Goal: Task Accomplishment & Management: Use online tool/utility

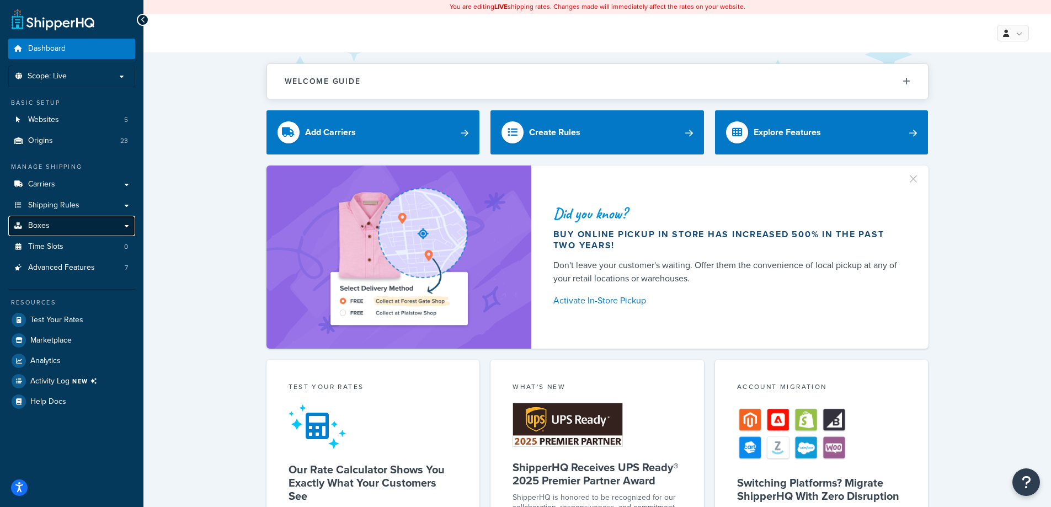
click at [52, 219] on link "Boxes" at bounding box center [71, 226] width 127 height 20
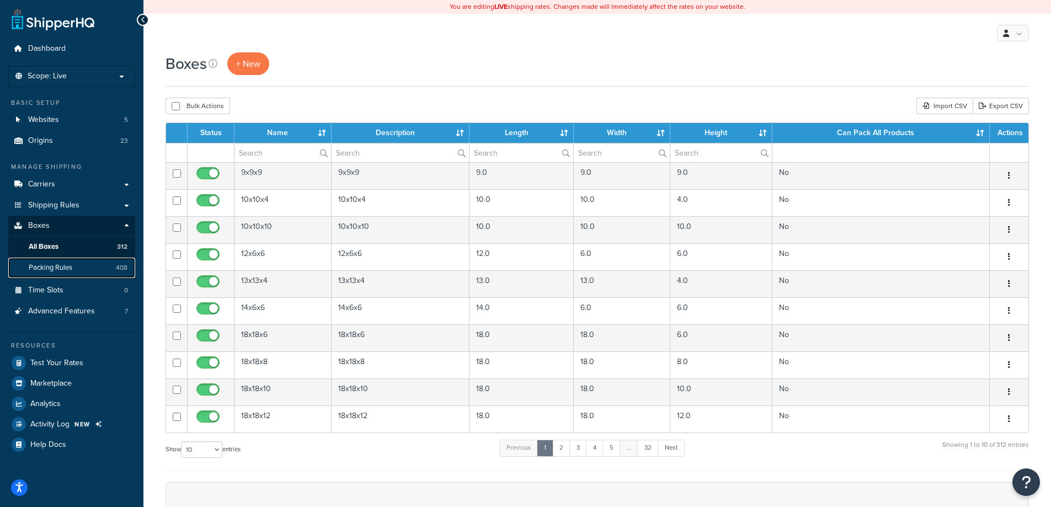
click at [45, 265] on span "Packing Rules" at bounding box center [51, 267] width 44 height 9
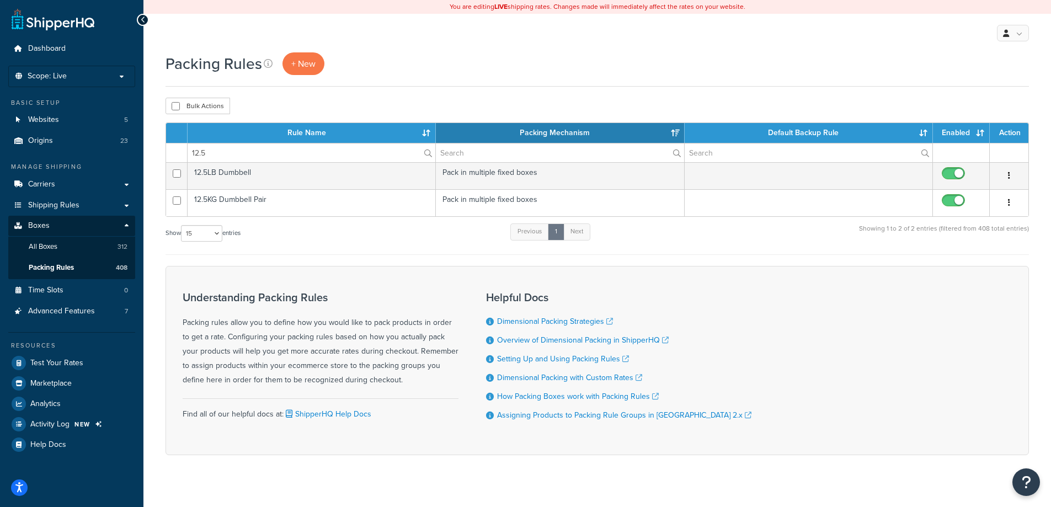
select select "15"
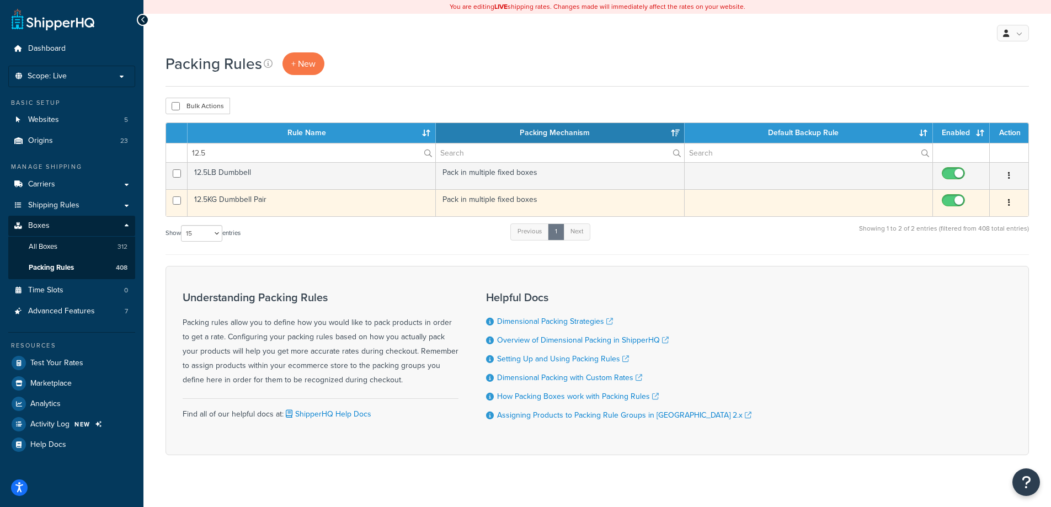
click at [670, 206] on td "Pack in multiple fixed boxes" at bounding box center [560, 202] width 248 height 27
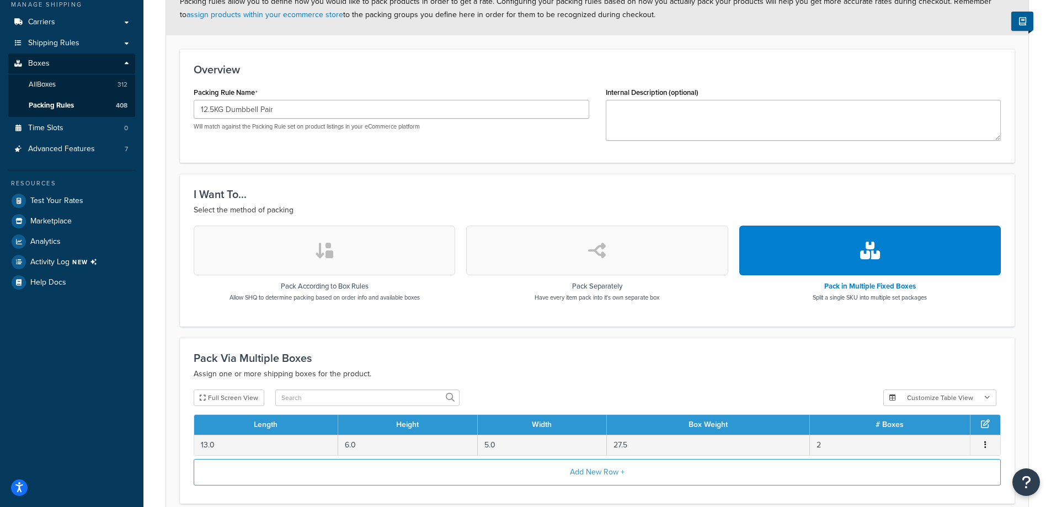
scroll to position [166, 0]
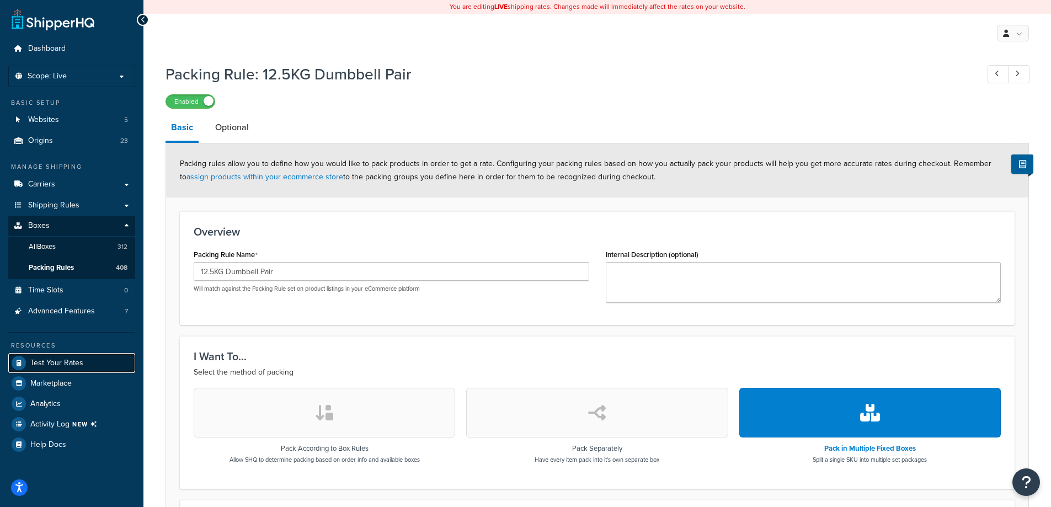
click at [72, 362] on span "Test Your Rates" at bounding box center [56, 363] width 53 height 9
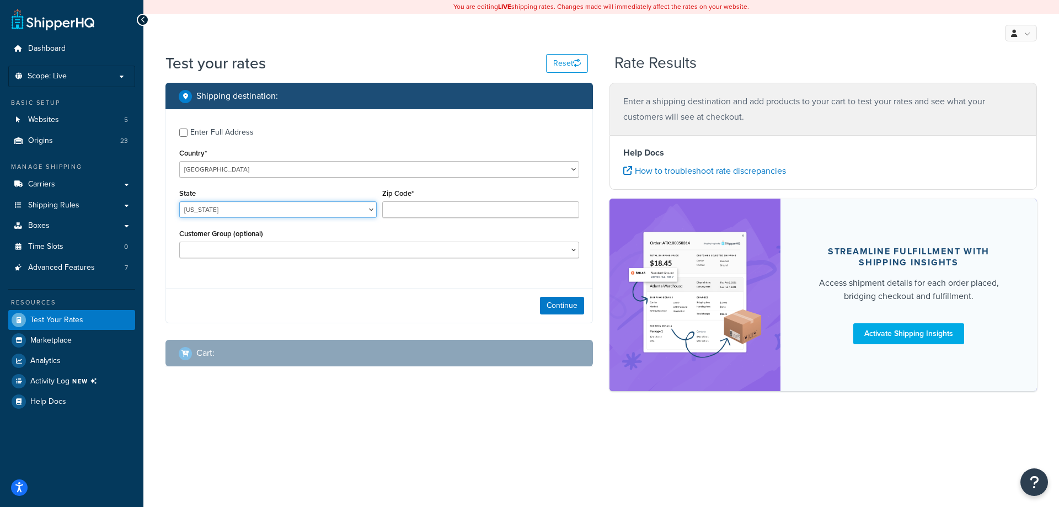
click at [291, 216] on select "Alabama Alaska American Samoa Arizona Arkansas Armed Forces Americas Armed Forc…" at bounding box center [278, 209] width 198 height 17
select select "NY"
click at [179, 201] on select "Alabama Alaska American Samoa Arizona Arkansas Armed Forces Americas Armed Forc…" at bounding box center [278, 209] width 198 height 17
click at [435, 212] on input "Zip Code*" at bounding box center [481, 209] width 198 height 17
type input "10010"
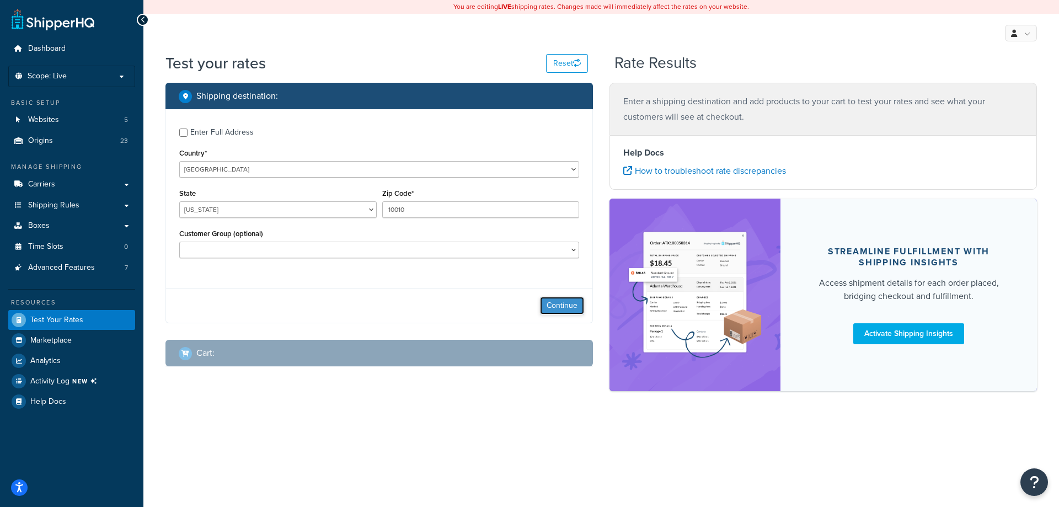
click at [559, 303] on button "Continue" at bounding box center [562, 306] width 44 height 18
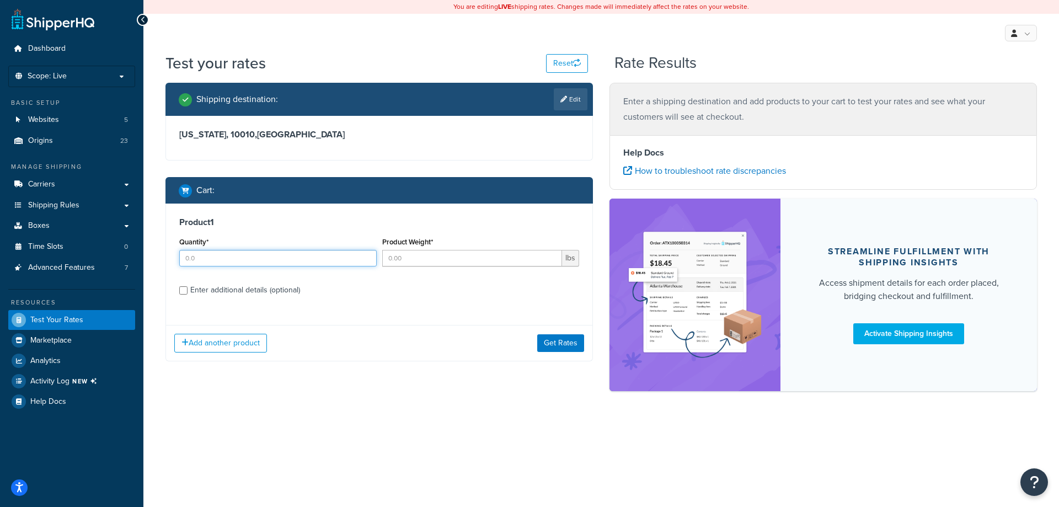
click at [284, 257] on input "Quantity*" at bounding box center [278, 258] width 198 height 17
click at [258, 289] on div "Product 1 Quantity* Product Weight* lbs Enter additional details (optional)" at bounding box center [379, 260] width 426 height 113
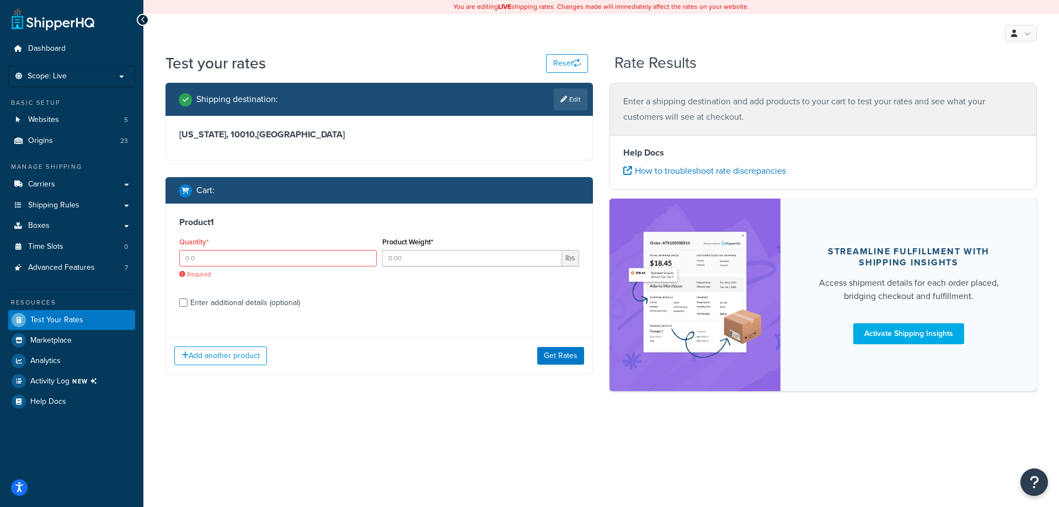
click at [197, 303] on div "Enter additional details (optional)" at bounding box center [245, 302] width 110 height 15
click at [188, 303] on input "Enter additional details (optional)" at bounding box center [183, 302] width 8 height 8
checkbox input "true"
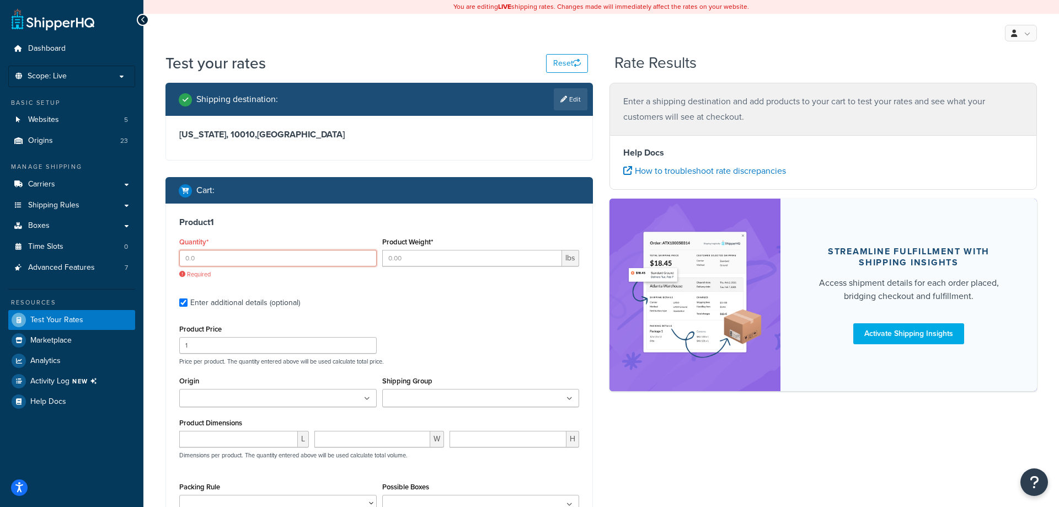
click at [212, 257] on input "Quantity*" at bounding box center [278, 258] width 198 height 17
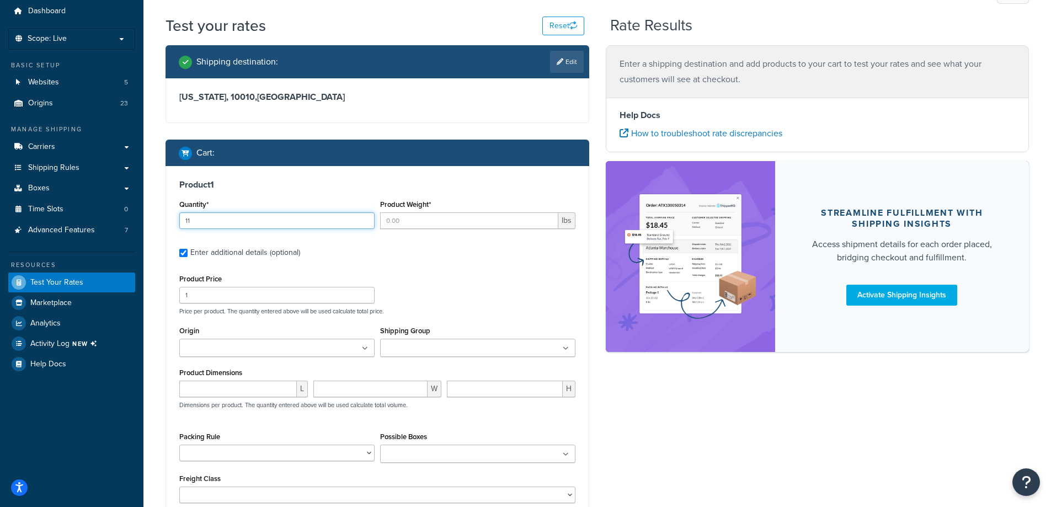
scroll to position [55, 0]
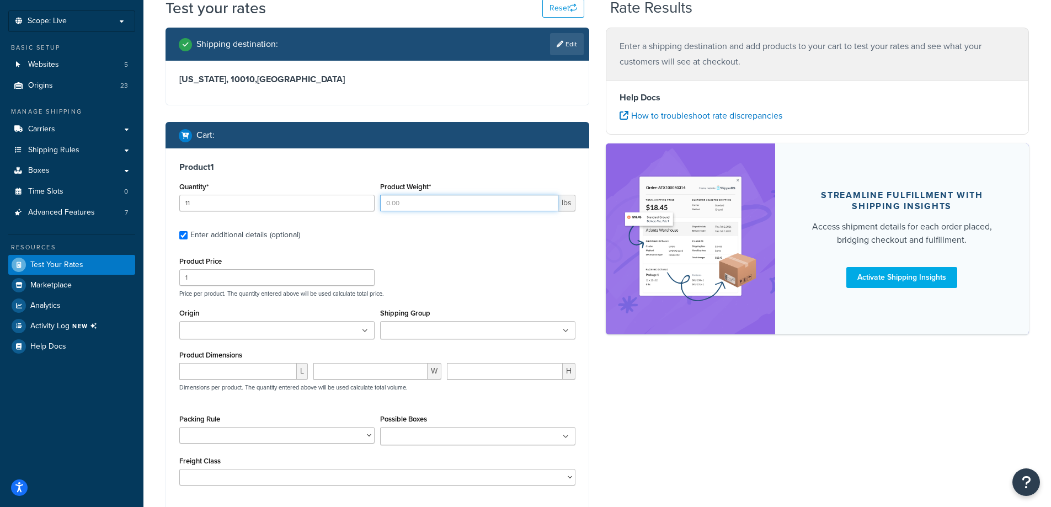
click at [407, 203] on input "Product Weight*" at bounding box center [469, 203] width 178 height 17
click at [313, 203] on input "11" at bounding box center [276, 203] width 195 height 17
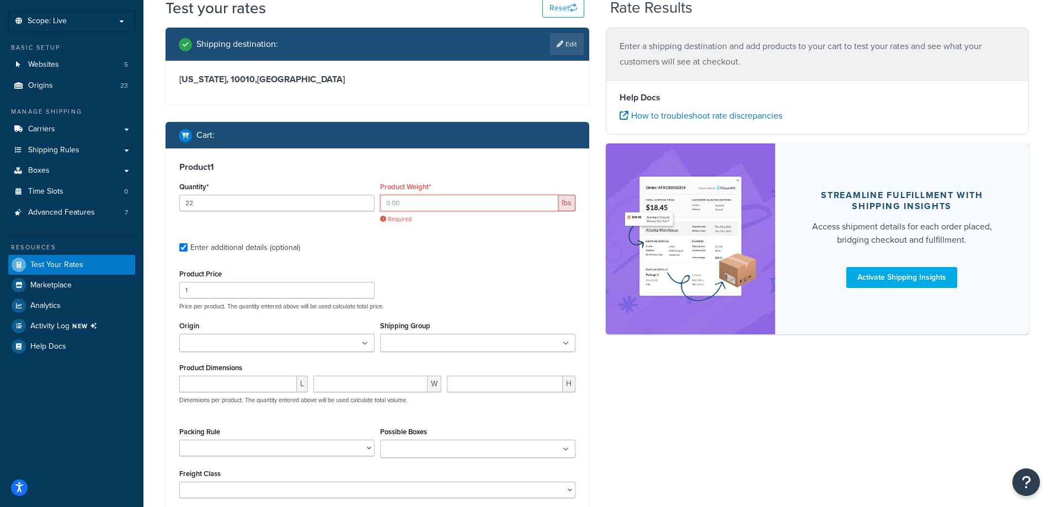
click at [409, 198] on input "Product Weight*" at bounding box center [469, 203] width 178 height 17
click at [331, 202] on input "22" at bounding box center [276, 203] width 195 height 17
click at [331, 204] on input "22" at bounding box center [276, 203] width 195 height 17
click at [325, 207] on input "22" at bounding box center [276, 203] width 195 height 17
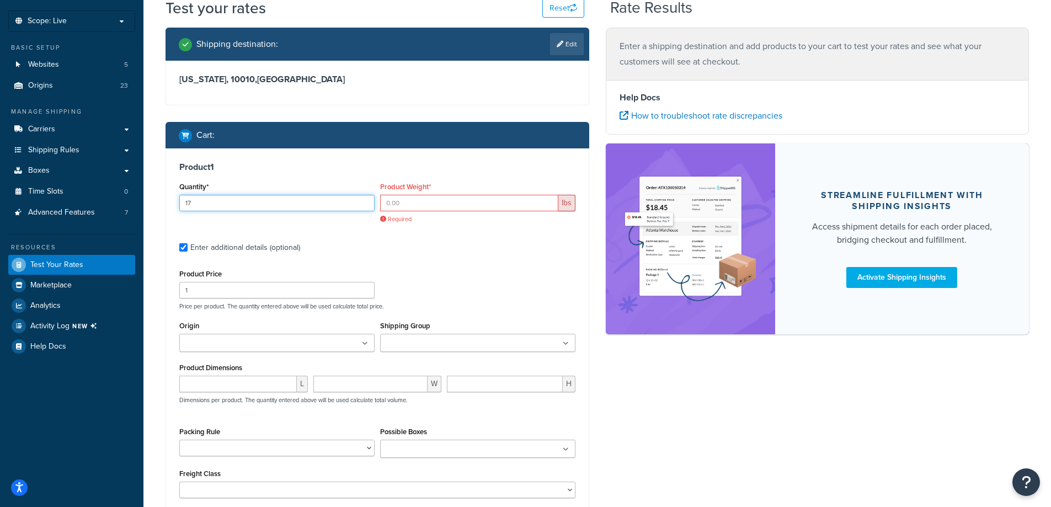
type input "17"
click at [445, 202] on input "Product Weight*" at bounding box center [469, 203] width 178 height 17
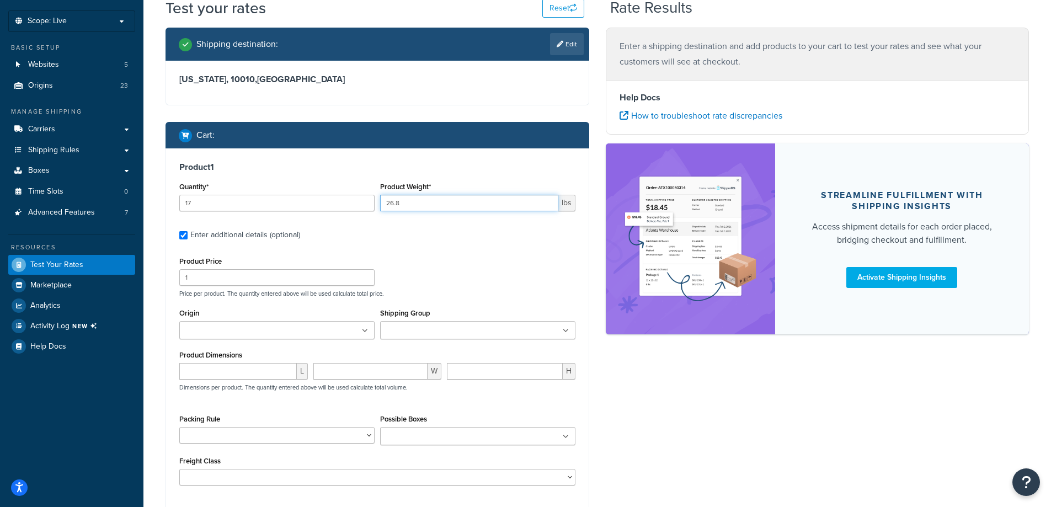
type input "26.8"
click at [444, 333] on input "Shipping Group" at bounding box center [432, 331] width 98 height 12
type input "ups"
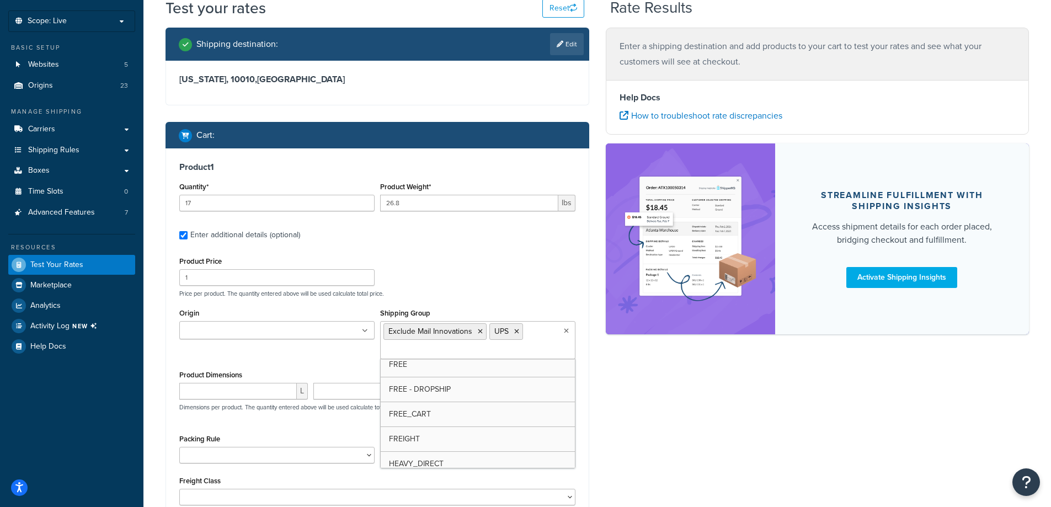
scroll to position [938, 0]
click at [169, 348] on div "Product 1 Quantity* 17 Product Weight* 26.8 lbs Enter additional details (optio…" at bounding box center [377, 338] width 423 height 381
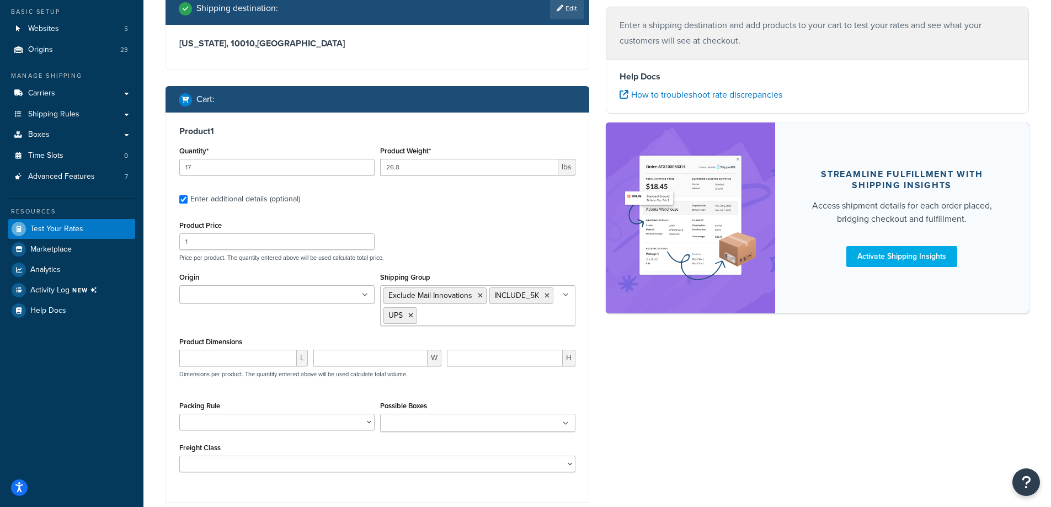
scroll to position [110, 0]
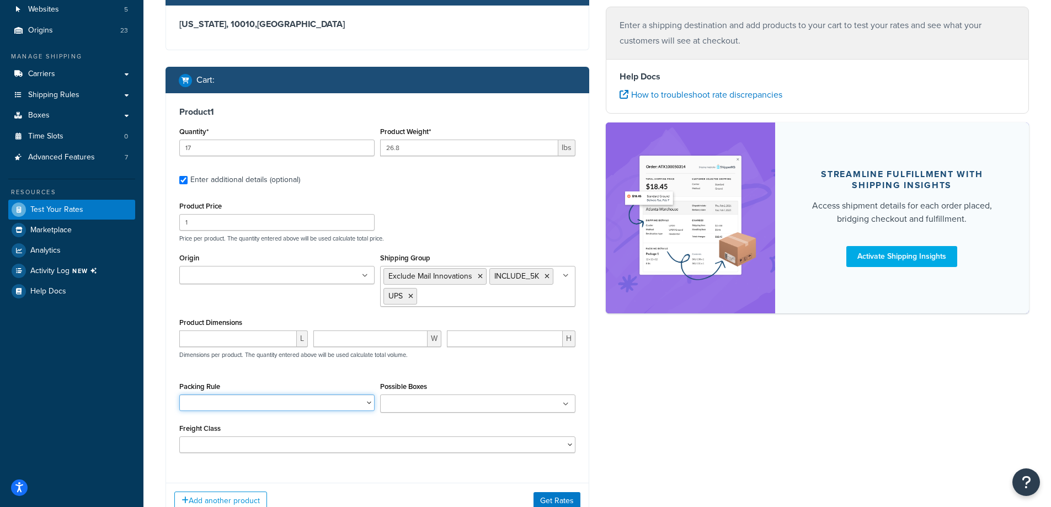
click at [276, 403] on select "10-26 10-32.5 10-35 100LB Dumbbell Bumper Set 10KG Dumbbell Pair 10LB Dumbbell …" at bounding box center [276, 402] width 195 height 17
select select "79444"
click at [276, 403] on select "10-26 10-32.5 10-35 100LB Dumbbell Bumper Set 10KG Dumbbell Pair 10LB Dumbbell …" at bounding box center [276, 402] width 195 height 17
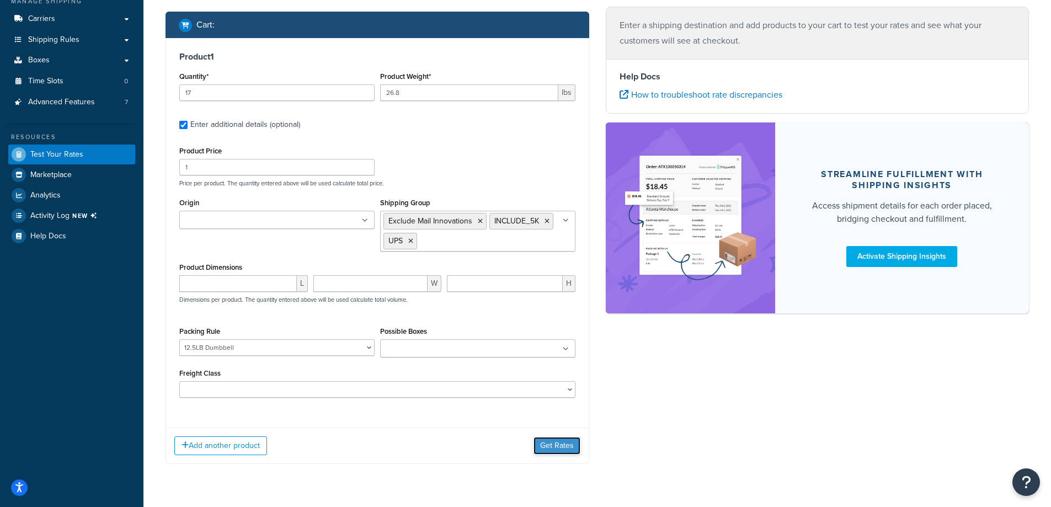
click at [550, 441] on button "Get Rates" at bounding box center [556, 446] width 47 height 18
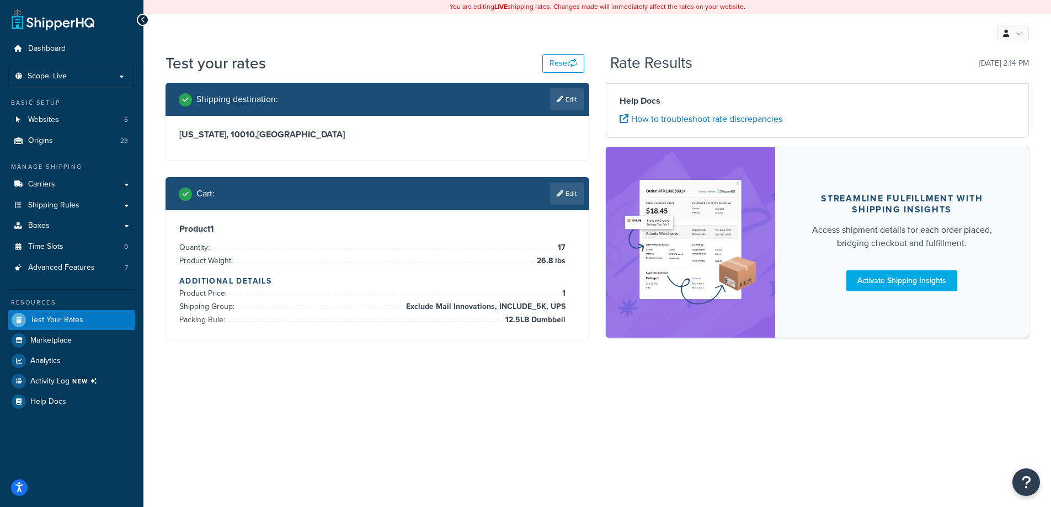
scroll to position [0, 0]
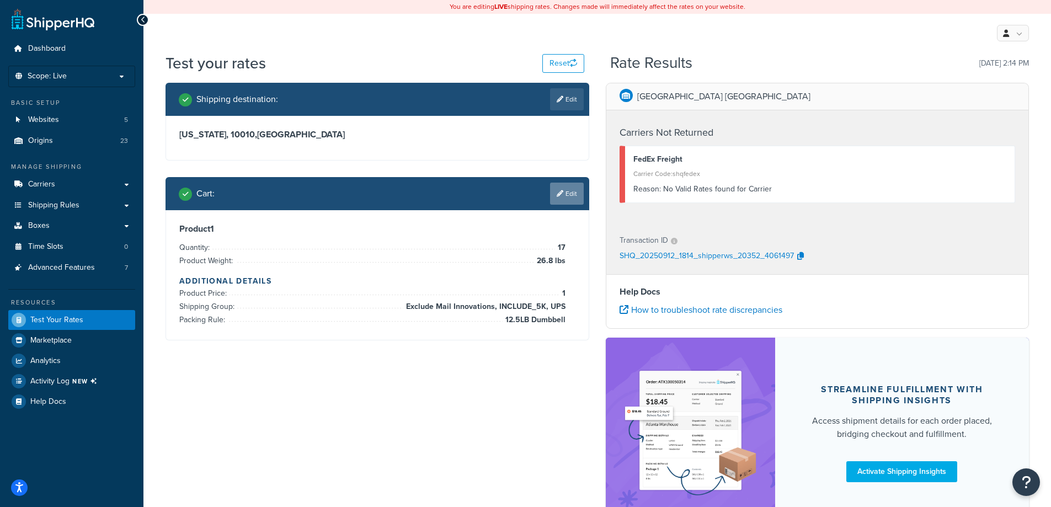
click at [560, 194] on icon at bounding box center [560, 193] width 7 height 7
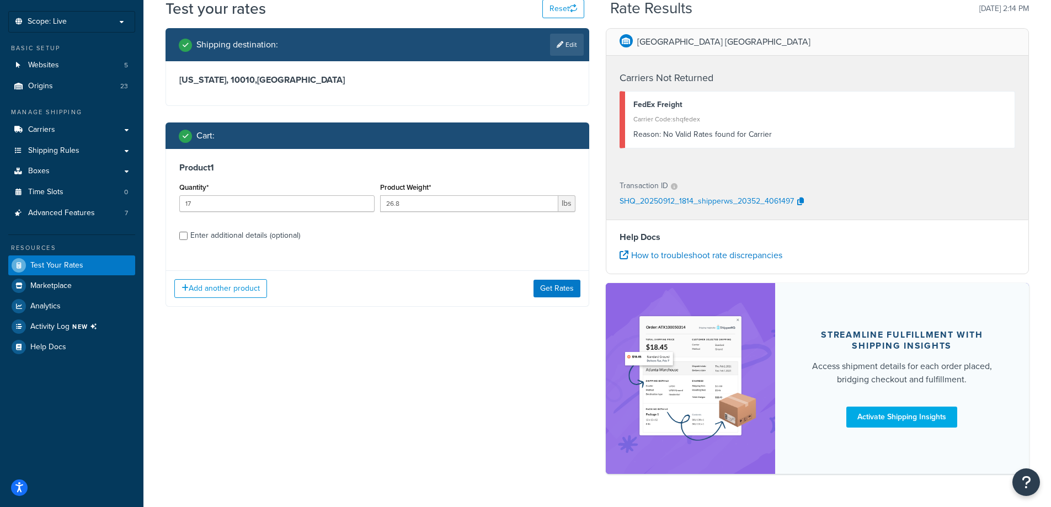
scroll to position [55, 0]
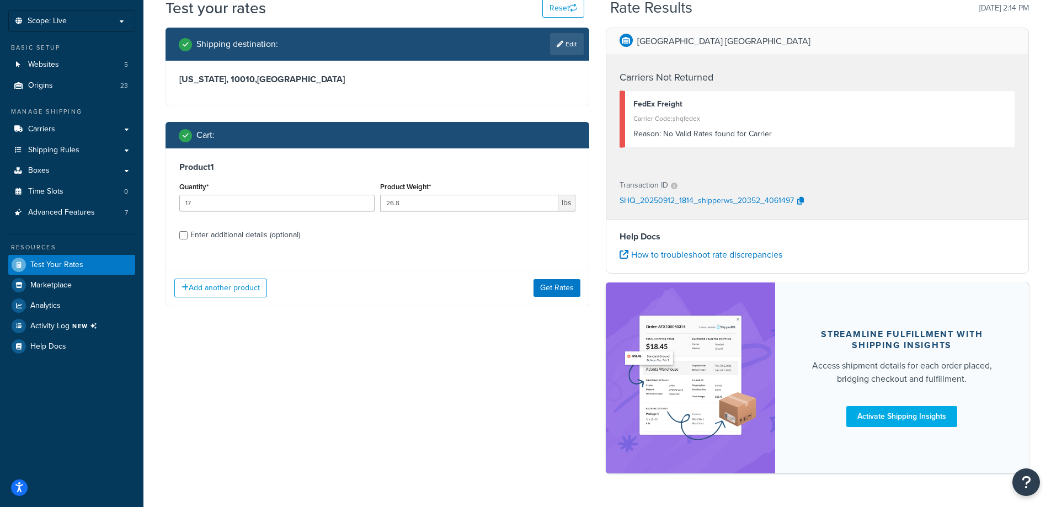
click at [202, 241] on div "Enter additional details (optional)" at bounding box center [245, 234] width 110 height 15
click at [188, 239] on input "Enter additional details (optional)" at bounding box center [183, 235] width 8 height 8
checkbox input "true"
select select "79444"
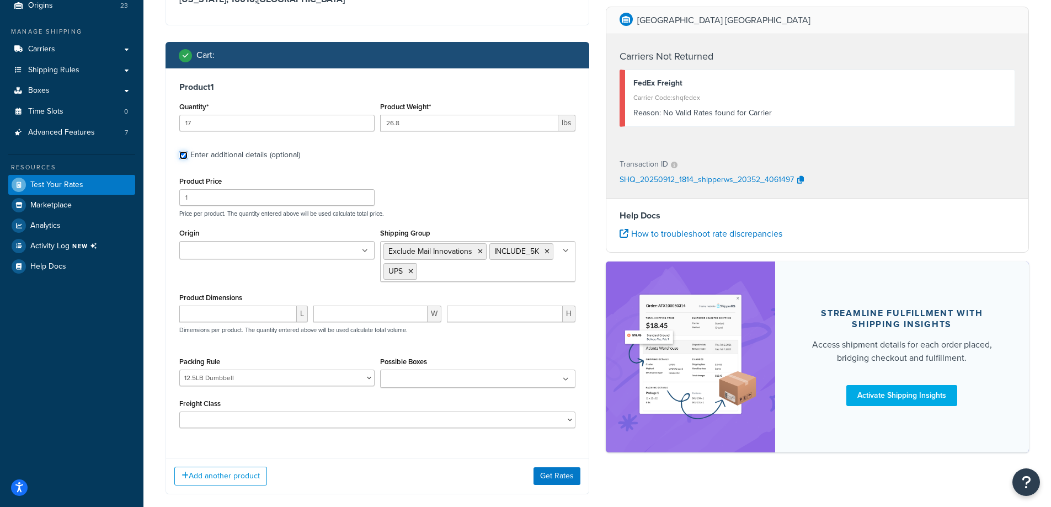
scroll to position [110, 0]
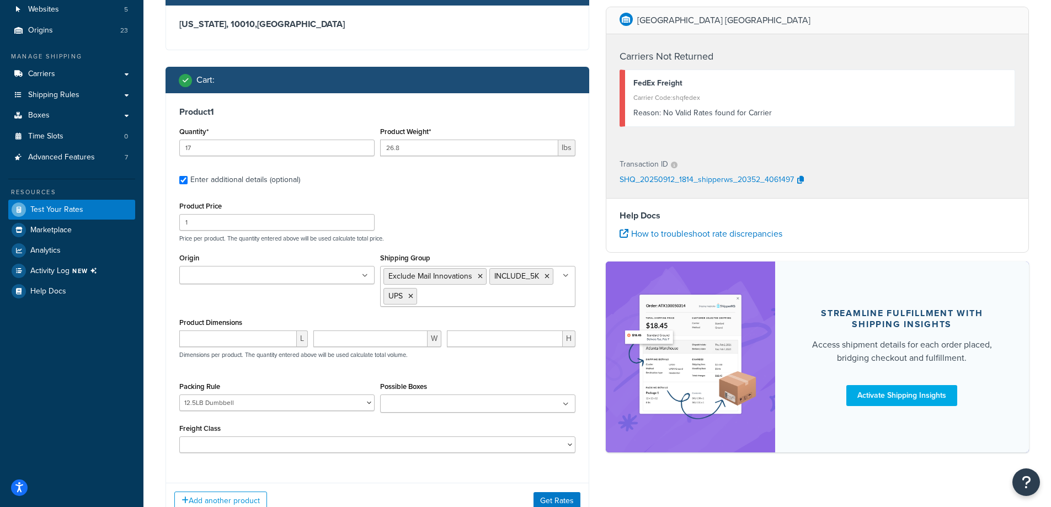
click at [254, 137] on div "Quantity* 17" at bounding box center [276, 140] width 195 height 32
click at [255, 143] on input "17" at bounding box center [276, 148] width 195 height 17
type input "1"
type input "22"
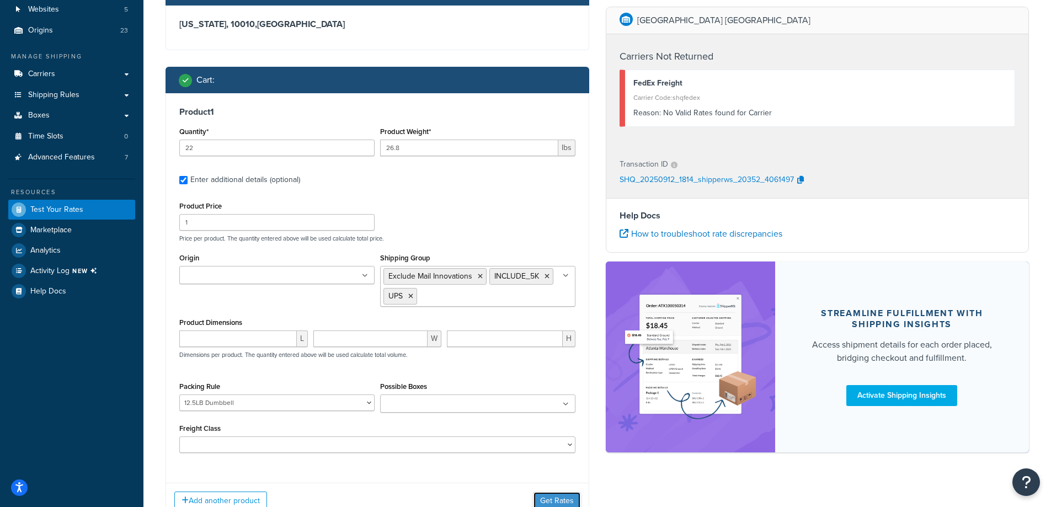
click at [549, 493] on button "Get Rates" at bounding box center [556, 501] width 47 height 18
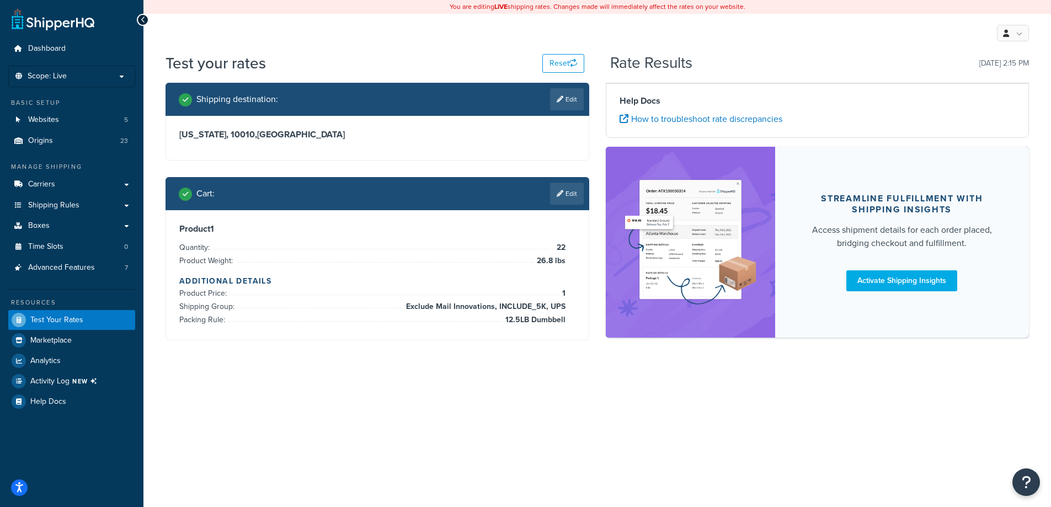
scroll to position [0, 0]
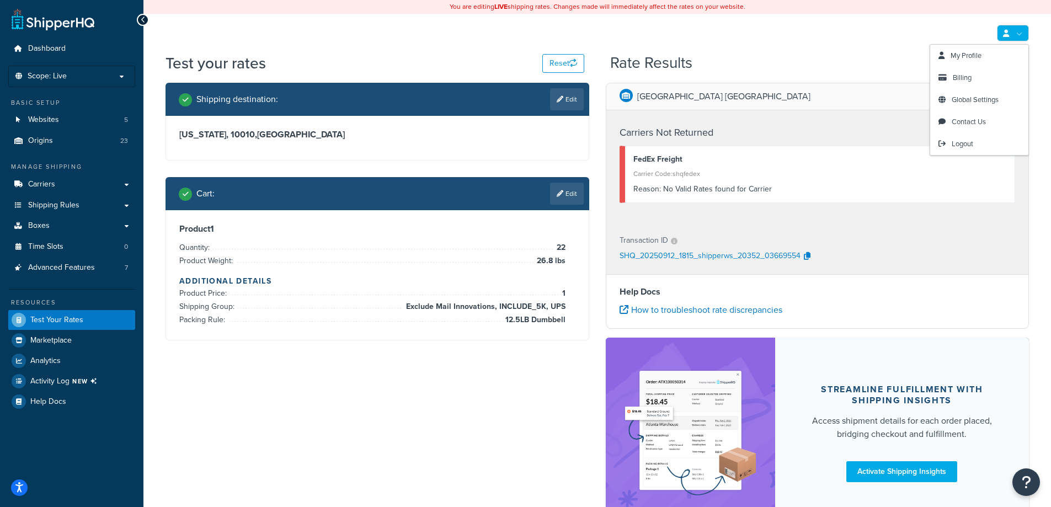
click at [1011, 31] on link at bounding box center [1013, 33] width 32 height 17
click at [737, 43] on div "My Profile Billing Global Settings Contact Us Logout" at bounding box center [597, 33] width 908 height 39
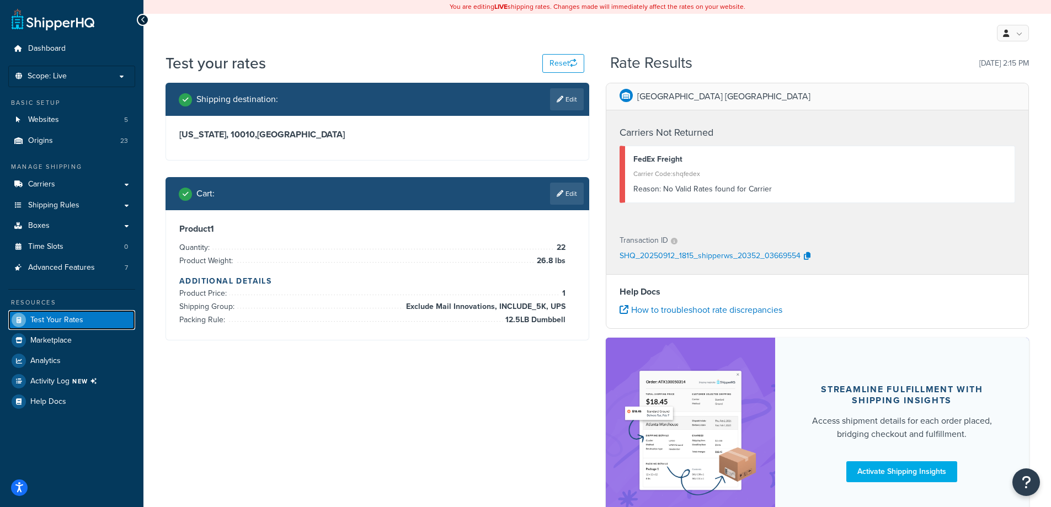
click at [45, 319] on span "Test Your Rates" at bounding box center [56, 320] width 53 height 9
click at [56, 54] on span "Dashboard" at bounding box center [47, 48] width 38 height 9
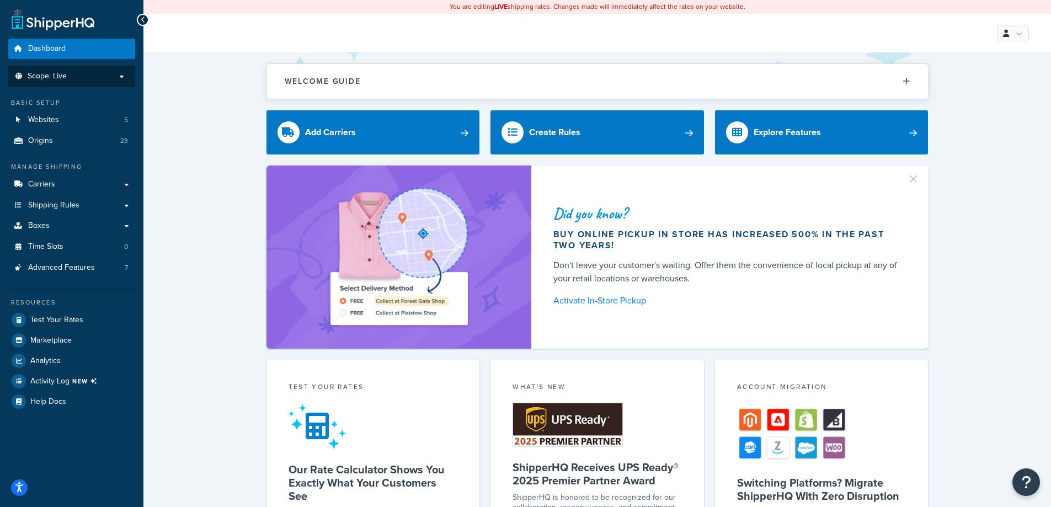
click at [77, 83] on li "Scope: Live" at bounding box center [71, 77] width 127 height 22
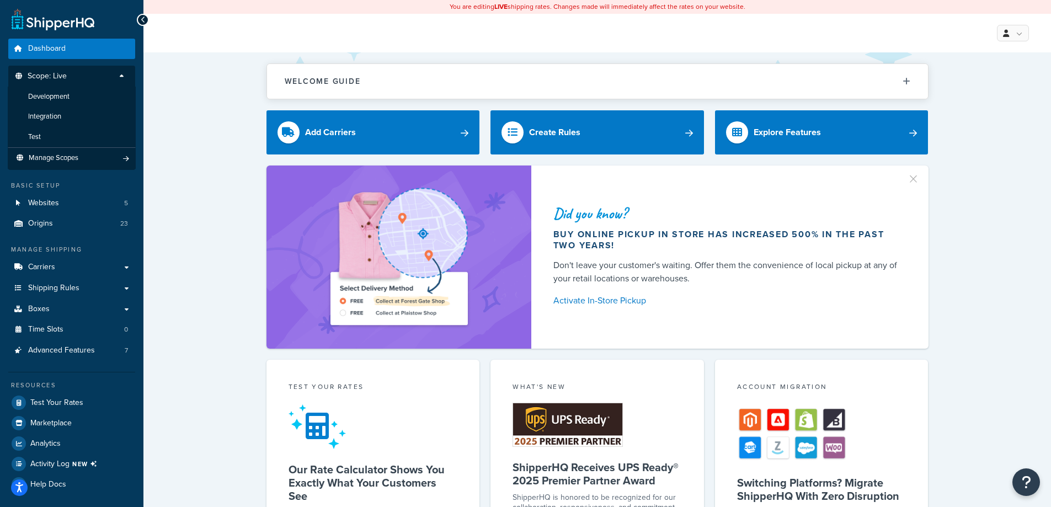
click at [228, 86] on div "Welcome Guide ShipperHQ: An Overview Carrier Setup Shipping Rules Overview Comm…" at bounding box center [597, 454] width 908 height 804
click at [36, 402] on span "Test Your Rates" at bounding box center [56, 402] width 53 height 9
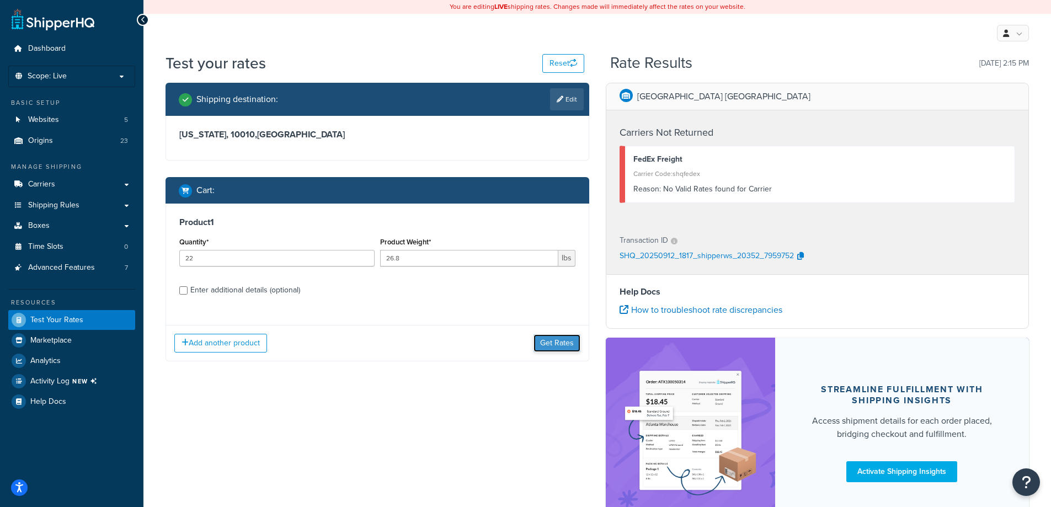
click at [554, 346] on button "Get Rates" at bounding box center [556, 343] width 47 height 18
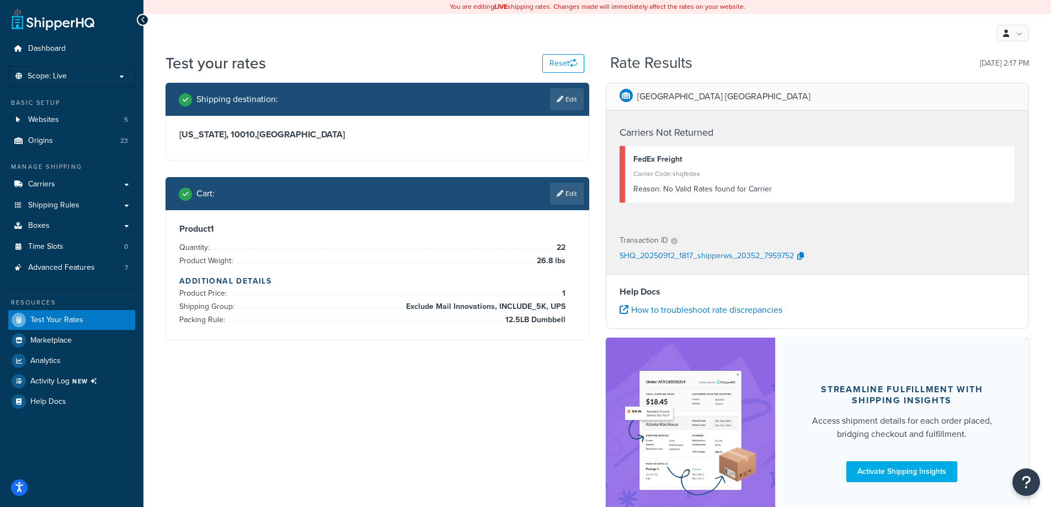
click at [691, 102] on p "Belgium Europe" at bounding box center [723, 96] width 173 height 15
click at [630, 89] on div "Belgium Europe" at bounding box center [715, 96] width 191 height 15
click at [622, 96] on span at bounding box center [626, 95] width 13 height 13
click at [557, 63] on button "Reset" at bounding box center [563, 63] width 42 height 19
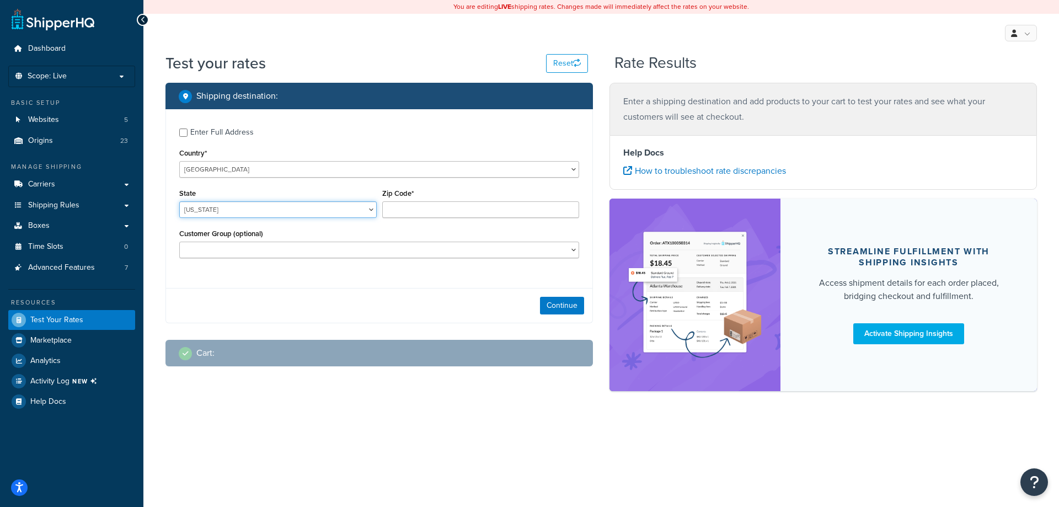
click at [312, 206] on select "Alabama Alaska American Samoa Arizona Arkansas Armed Forces Americas Armed Forc…" at bounding box center [278, 209] width 198 height 17
select select "NY"
click at [179, 201] on select "Alabama Alaska American Samoa Arizona Arkansas Armed Forces Americas Armed Forc…" at bounding box center [278, 209] width 198 height 17
click at [398, 203] on input "Zip Code*" at bounding box center [481, 209] width 198 height 17
type input "10010"
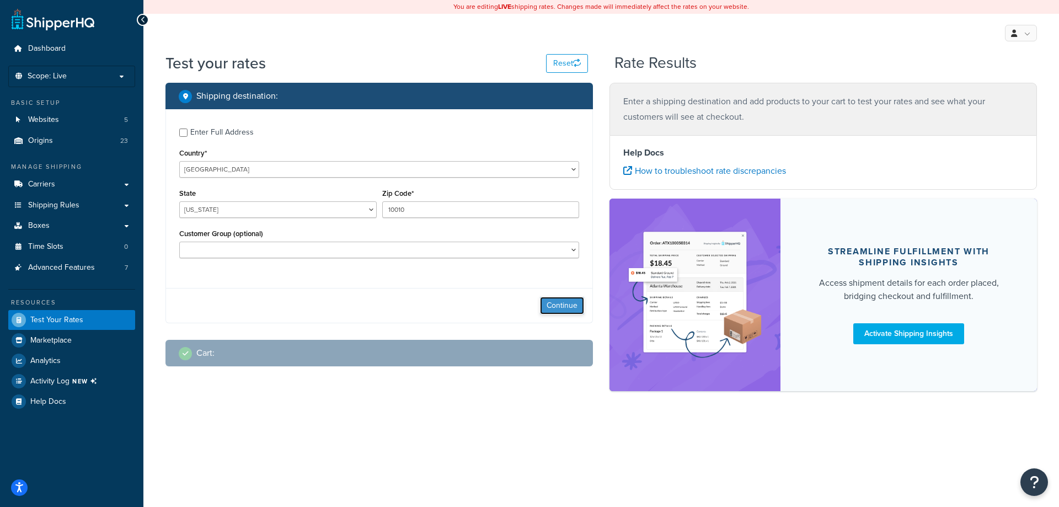
click at [574, 305] on button "Continue" at bounding box center [562, 306] width 44 height 18
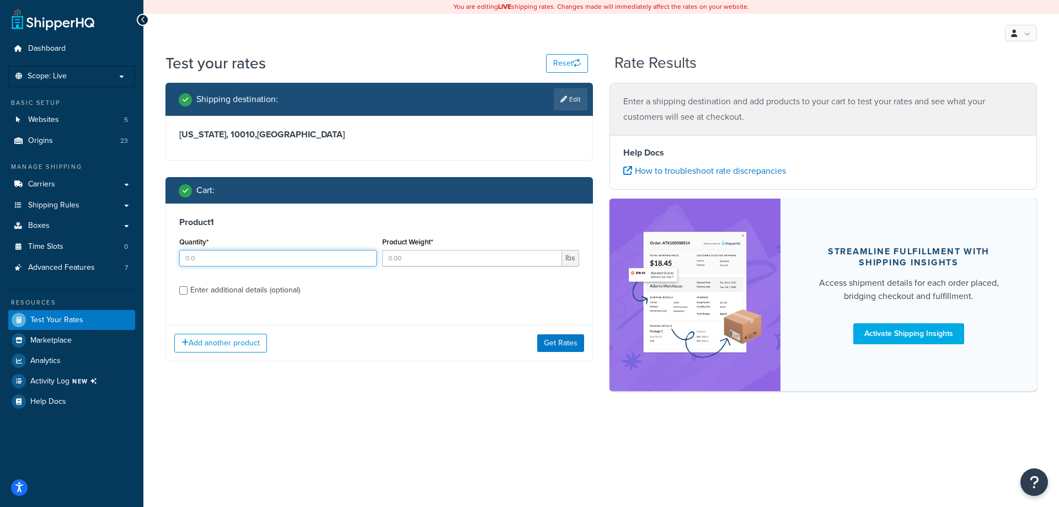
click at [269, 258] on input "Quantity*" at bounding box center [278, 258] width 198 height 17
click at [254, 264] on input "22" at bounding box center [278, 258] width 198 height 17
type input "2"
type input "17"
click at [394, 262] on input "Product Weight*" at bounding box center [472, 258] width 180 height 17
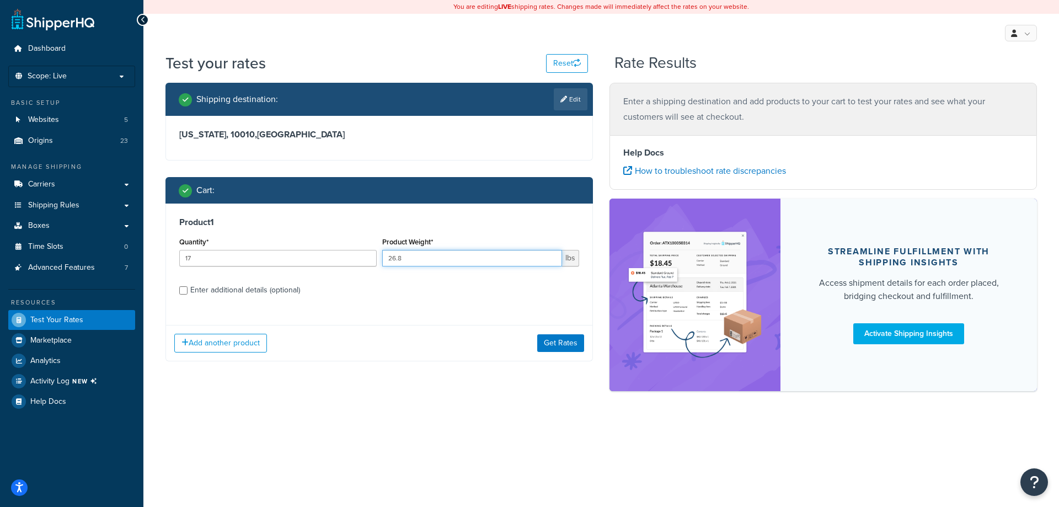
type input "26.8"
click at [250, 292] on div "Enter additional details (optional)" at bounding box center [245, 289] width 110 height 15
click at [188, 292] on input "Enter additional details (optional)" at bounding box center [183, 290] width 8 height 8
checkbox input "true"
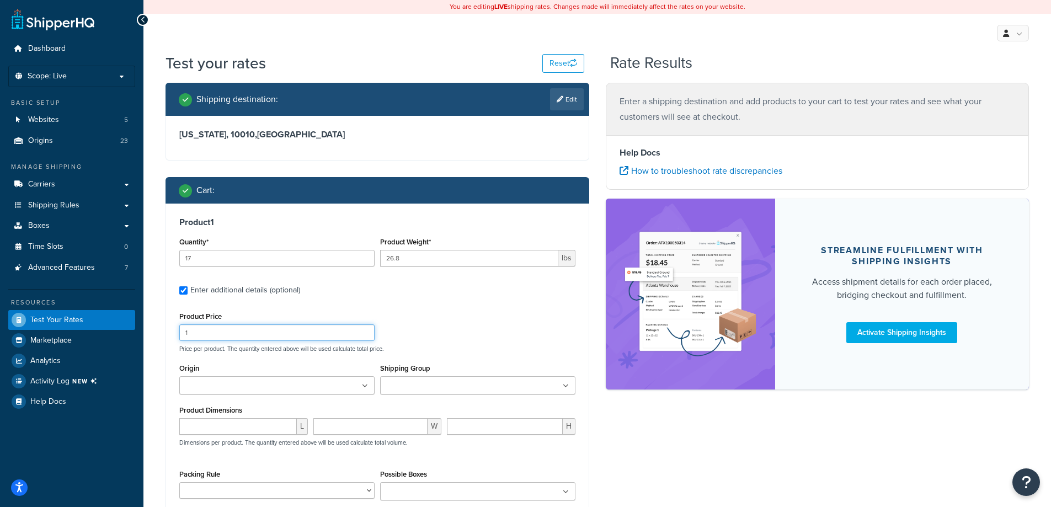
click at [264, 331] on input "1" at bounding box center [276, 332] width 195 height 17
click at [399, 378] on ul at bounding box center [477, 385] width 195 height 18
type input "e"
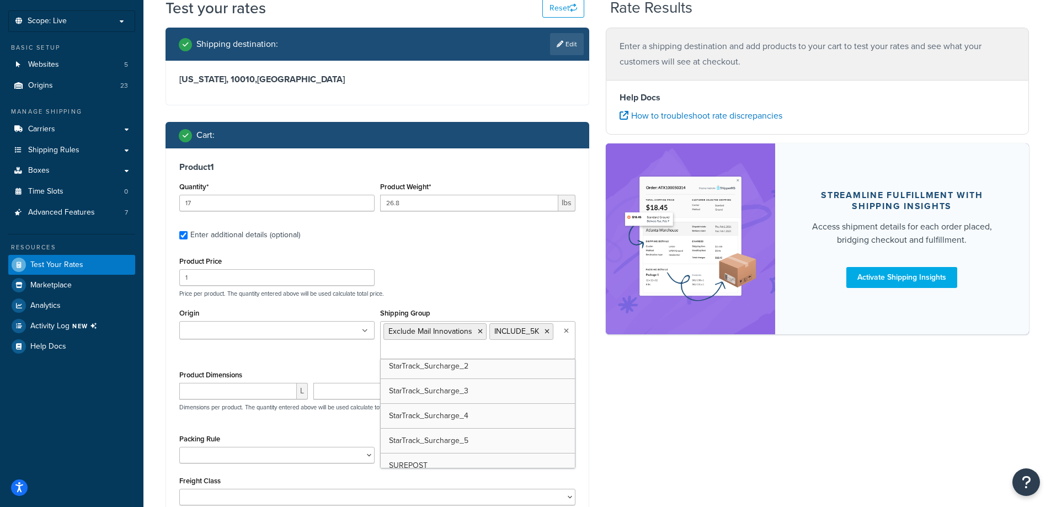
scroll to position [1490, 0]
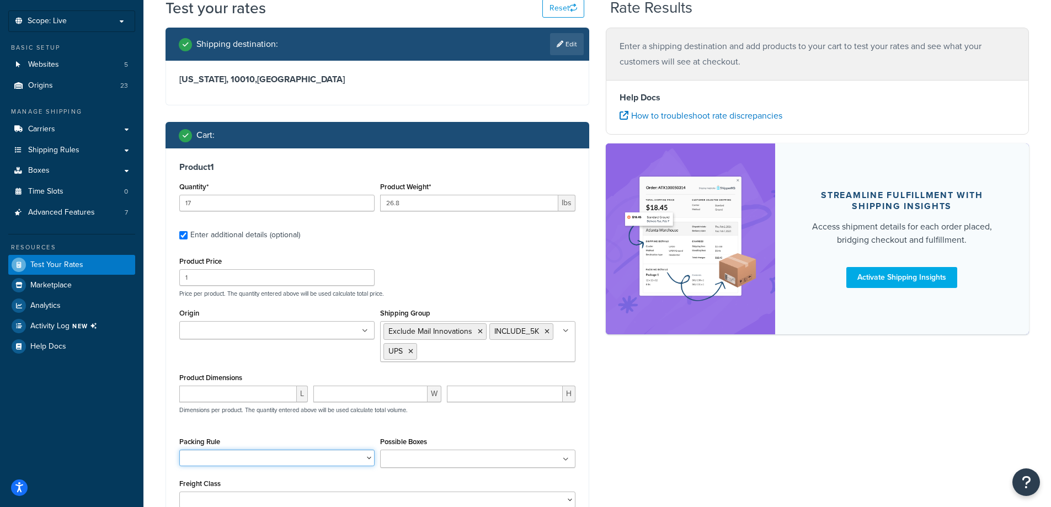
click at [271, 454] on select "10-26 10-32.5 10-35 100LB Dumbbell Bumper Set 10KG Dumbbell Pair 10LB Dumbbell …" at bounding box center [276, 458] width 195 height 17
select select "79444"
click at [179, 450] on select "10-26 10-32.5 10-35 100LB Dumbbell Bumper Set 10KG Dumbbell Pair 10LB Dumbbell …" at bounding box center [276, 458] width 195 height 17
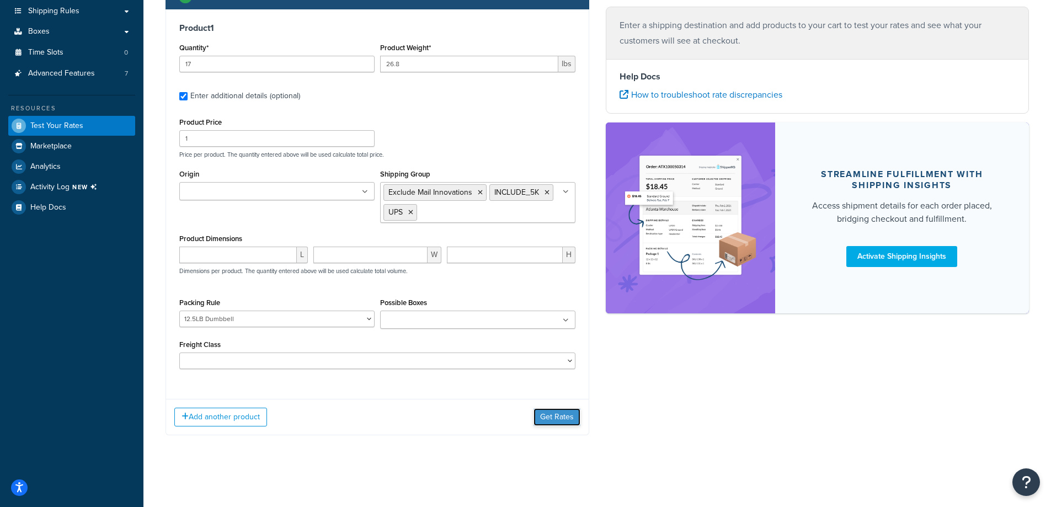
click at [547, 414] on button "Get Rates" at bounding box center [556, 417] width 47 height 18
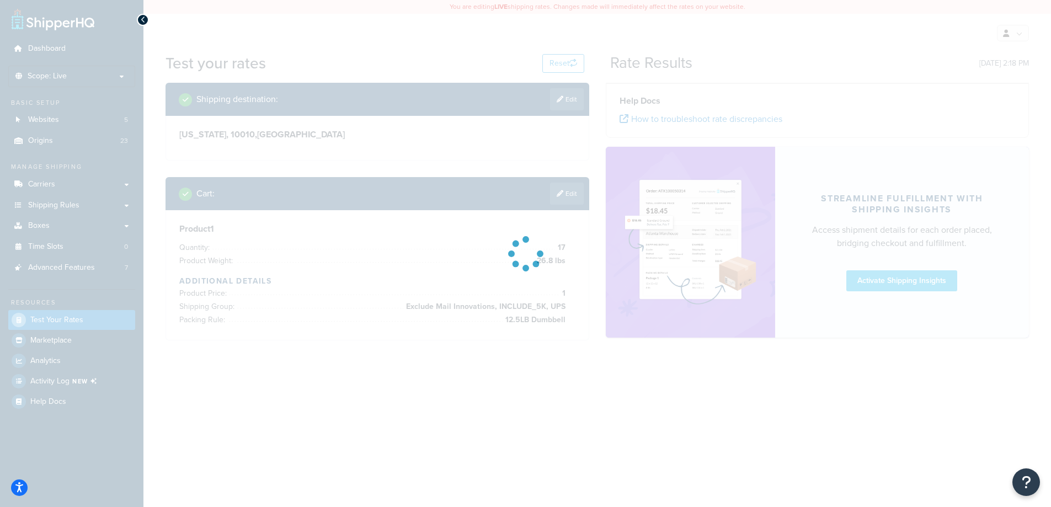
scroll to position [0, 0]
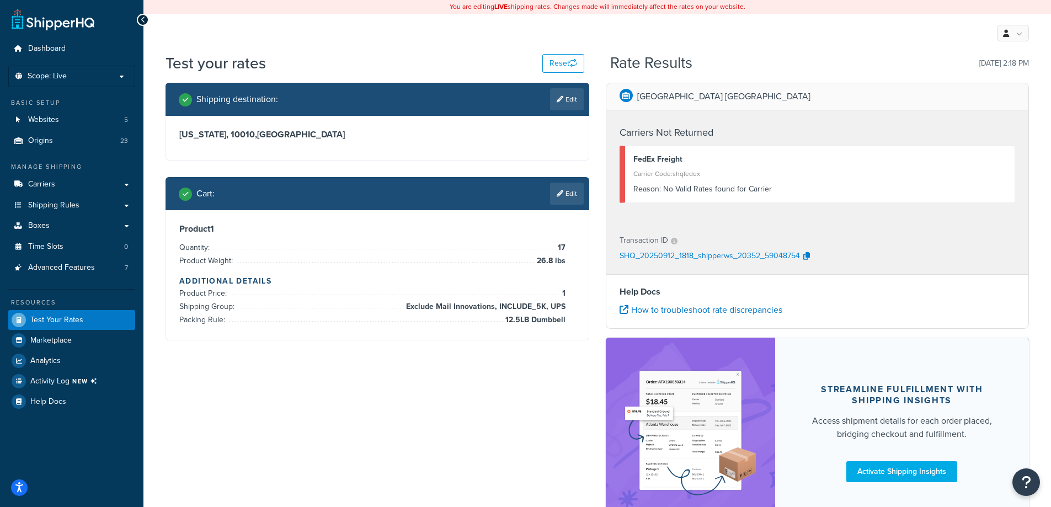
click at [695, 259] on p "SHQ_20250912_1818_shipperws_20352_59048754" at bounding box center [710, 256] width 180 height 17
click at [807, 255] on icon "button" at bounding box center [806, 256] width 7 height 8
click at [63, 22] on link at bounding box center [53, 19] width 83 height 22
click at [146, 20] on div at bounding box center [143, 20] width 12 height 12
click at [143, 20] on icon at bounding box center [143, 20] width 5 height 8
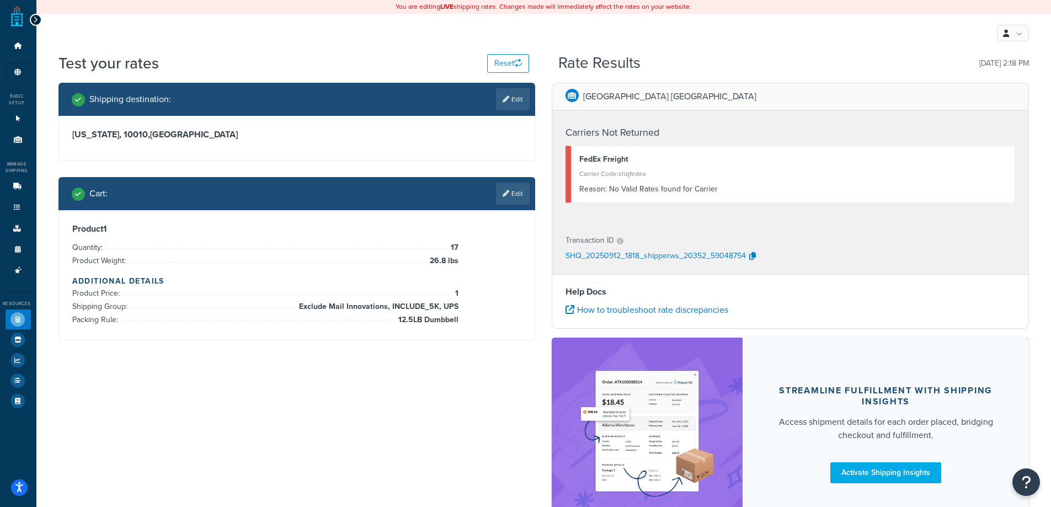
click at [35, 21] on icon at bounding box center [35, 20] width 5 height 8
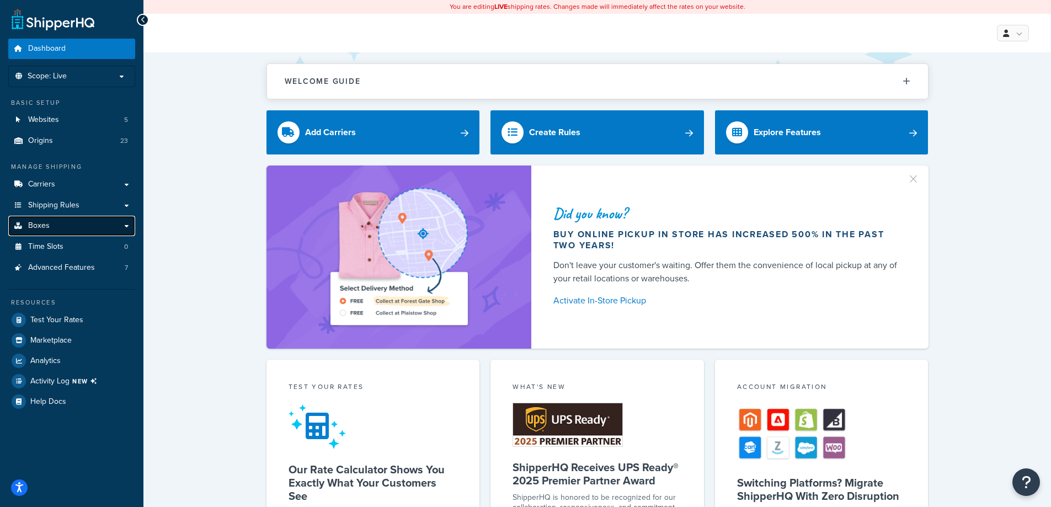
click at [73, 227] on link "Boxes" at bounding box center [71, 226] width 127 height 20
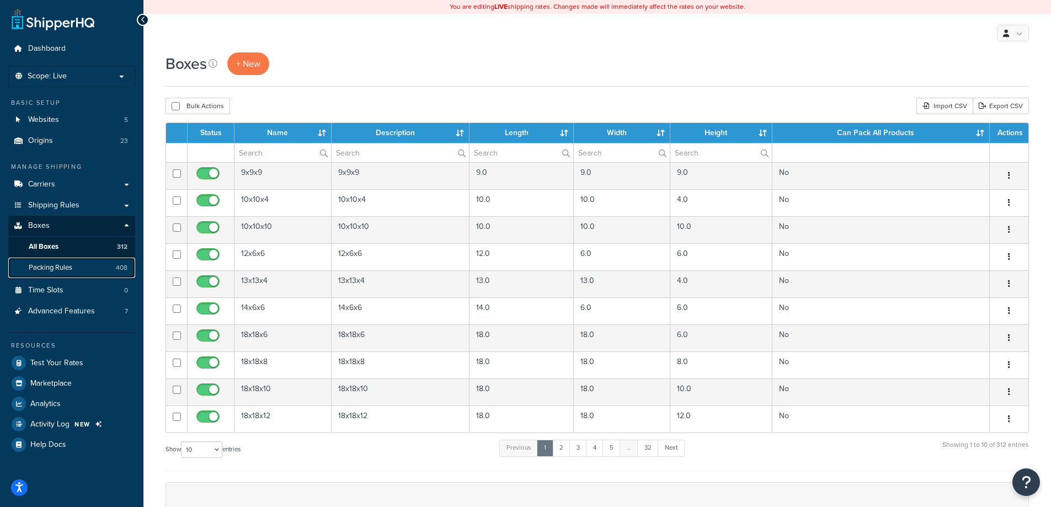
click at [55, 264] on span "Packing Rules" at bounding box center [51, 267] width 44 height 9
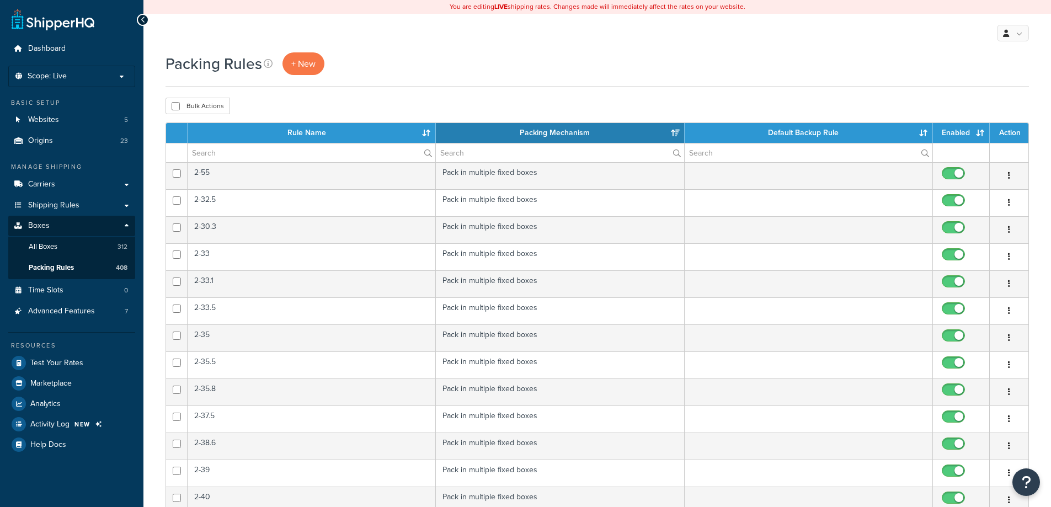
select select "15"
click at [255, 150] on input "text" at bounding box center [312, 152] width 248 height 19
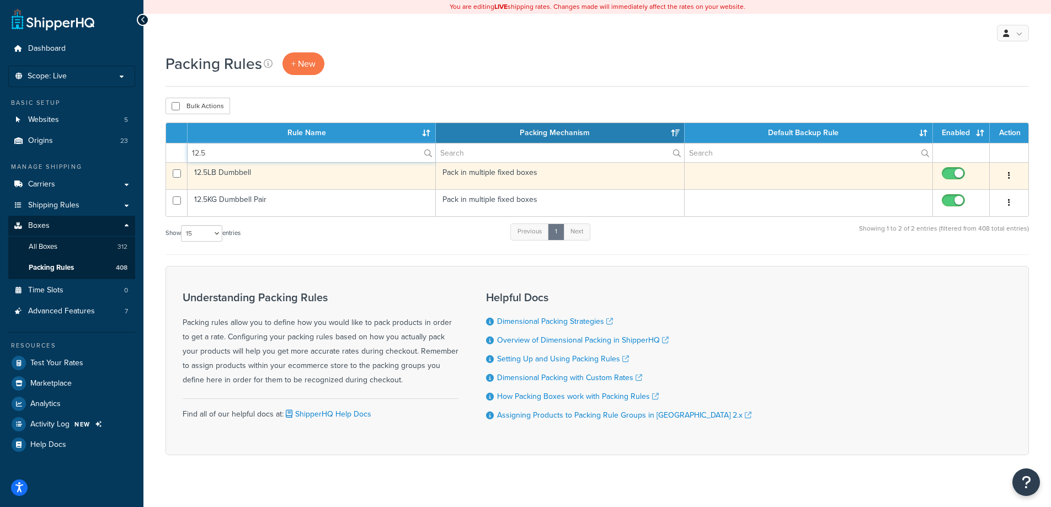
type input "12.5"
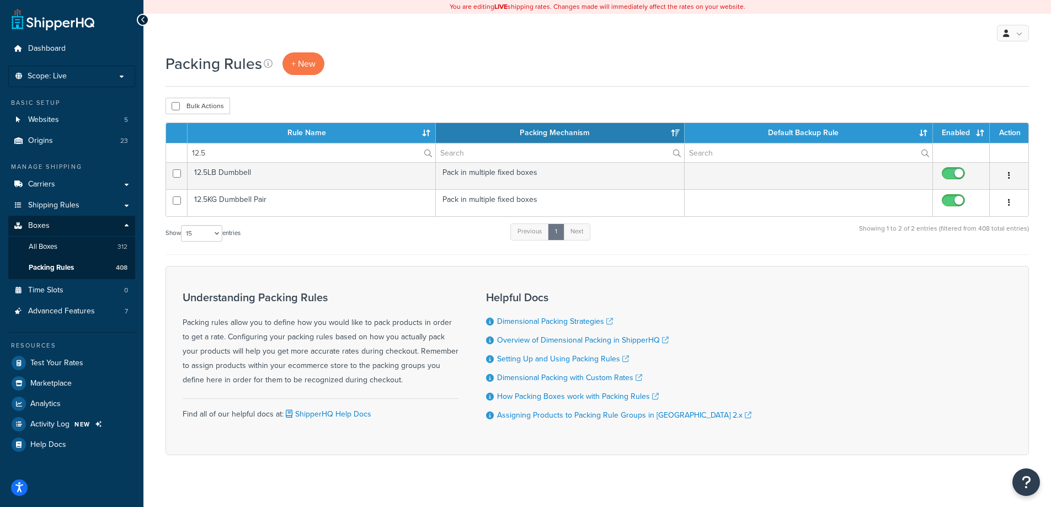
click at [324, 177] on td "12.5LB Dumbbell" at bounding box center [312, 175] width 248 height 27
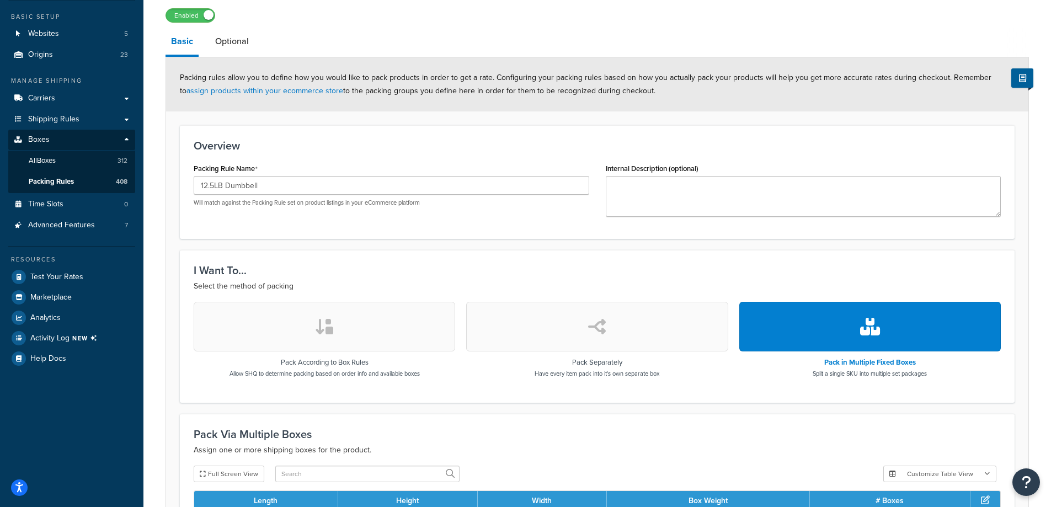
scroll to position [55, 0]
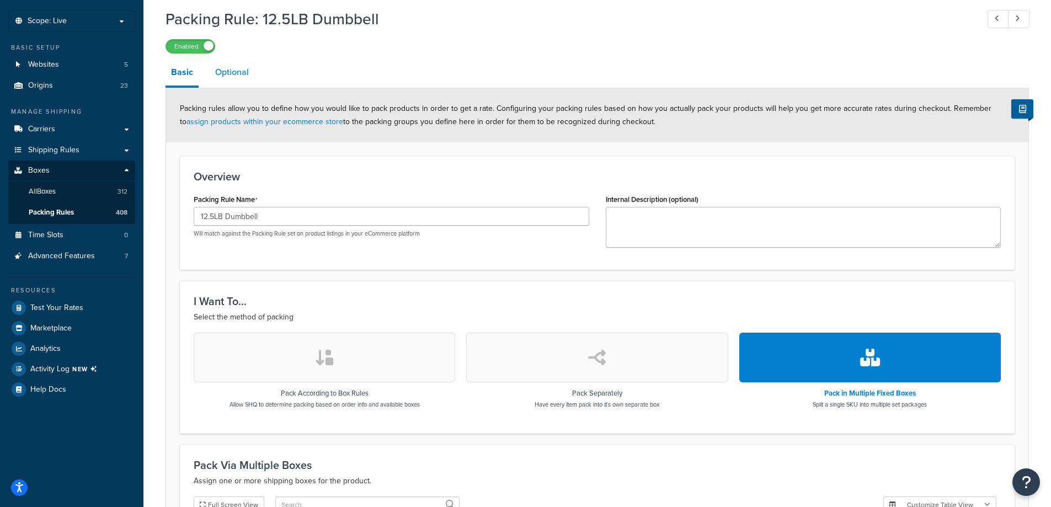
click at [219, 77] on link "Optional" at bounding box center [232, 72] width 45 height 26
